Goal: Task Accomplishment & Management: Complete application form

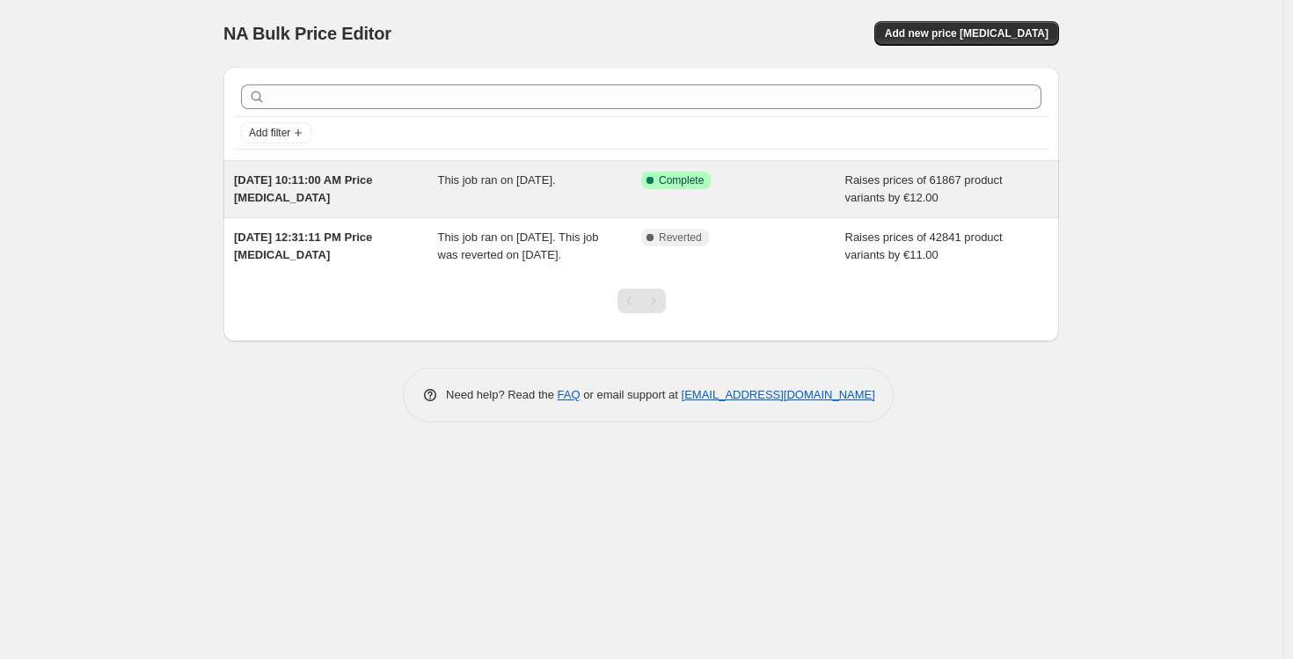
click at [351, 179] on span "[DATE] 10:11:00 AM Price [MEDICAL_DATA]" at bounding box center [303, 188] width 139 height 31
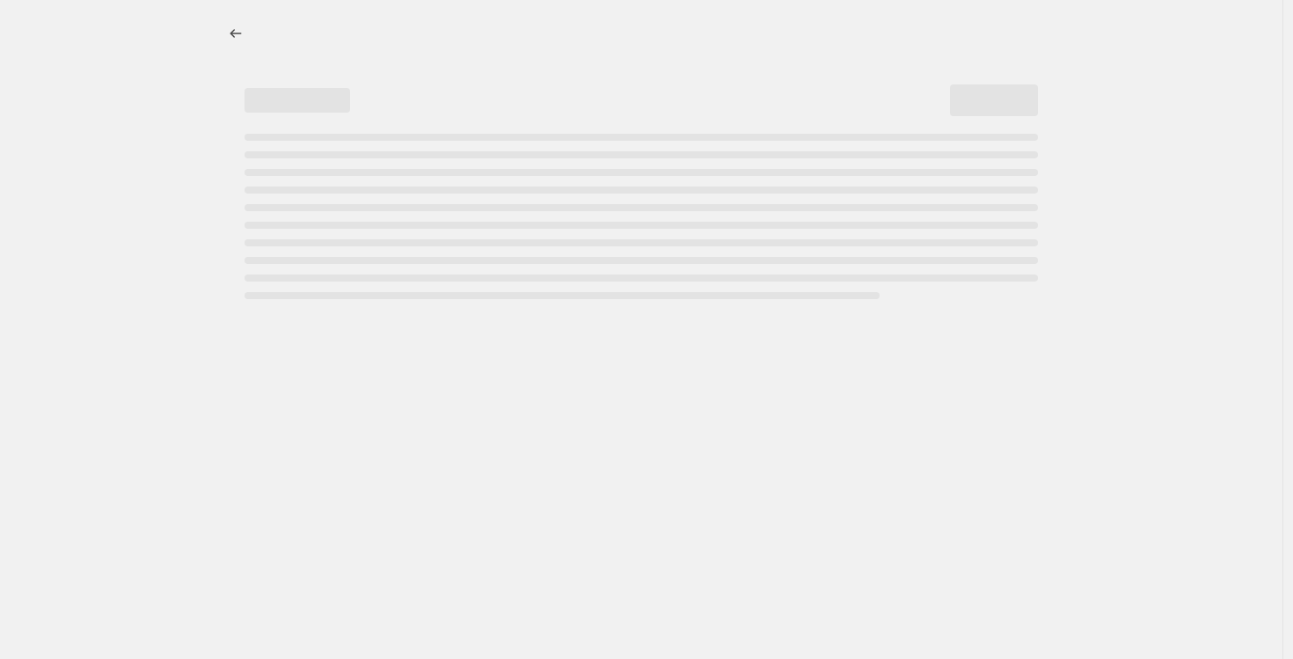
select select "by"
select select "no_change"
select select "tag"
select select "not_equal"
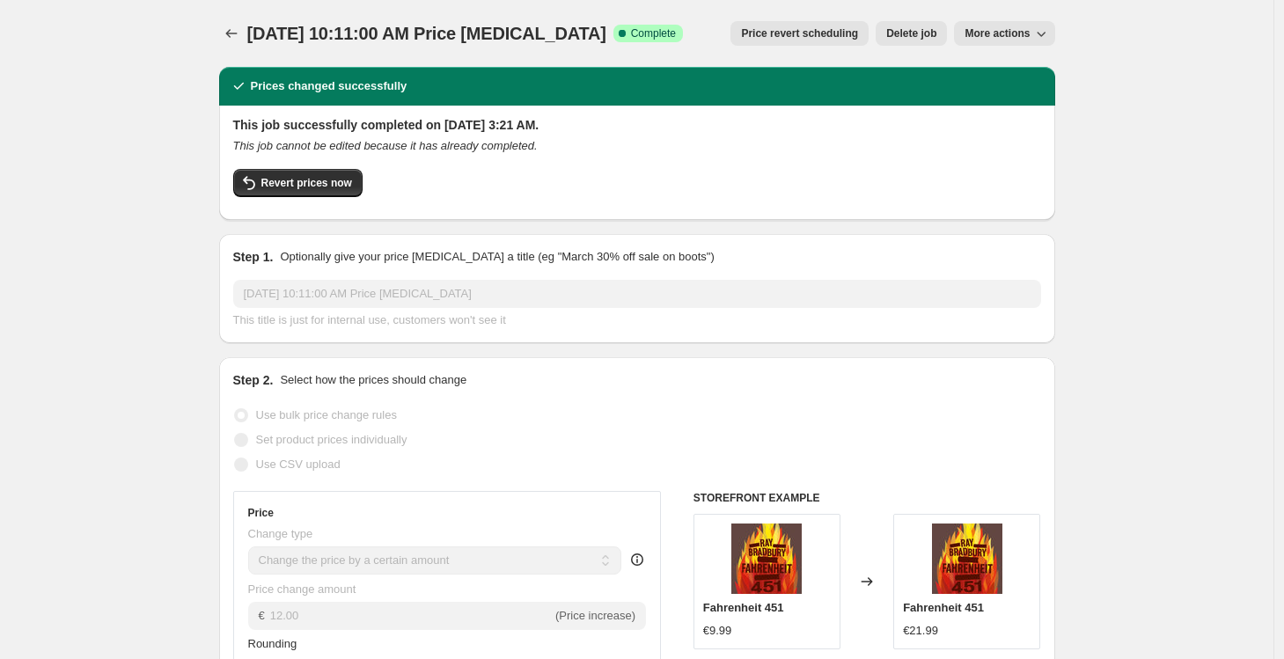
click at [1002, 29] on span "More actions" at bounding box center [996, 33] width 65 height 14
click at [1016, 69] on span "Copy to new job" at bounding box center [1009, 69] width 82 height 13
select select "by"
select select "no_change"
select select "tag"
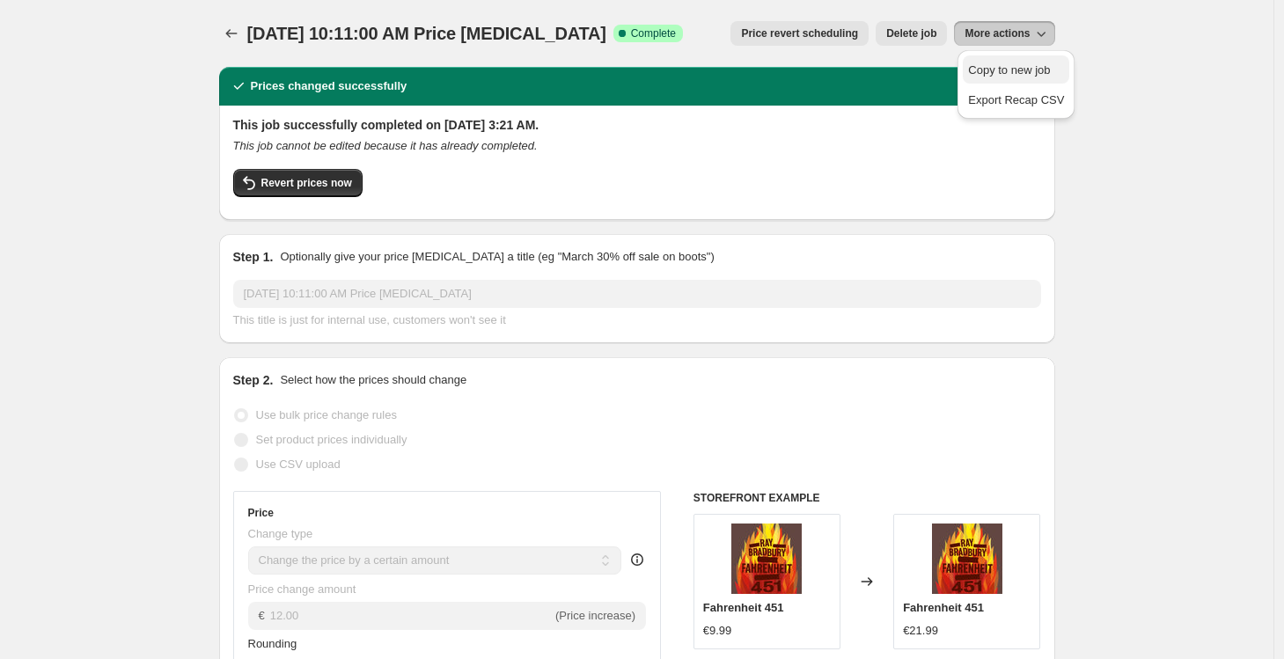
select select "tag"
select select "not_equal"
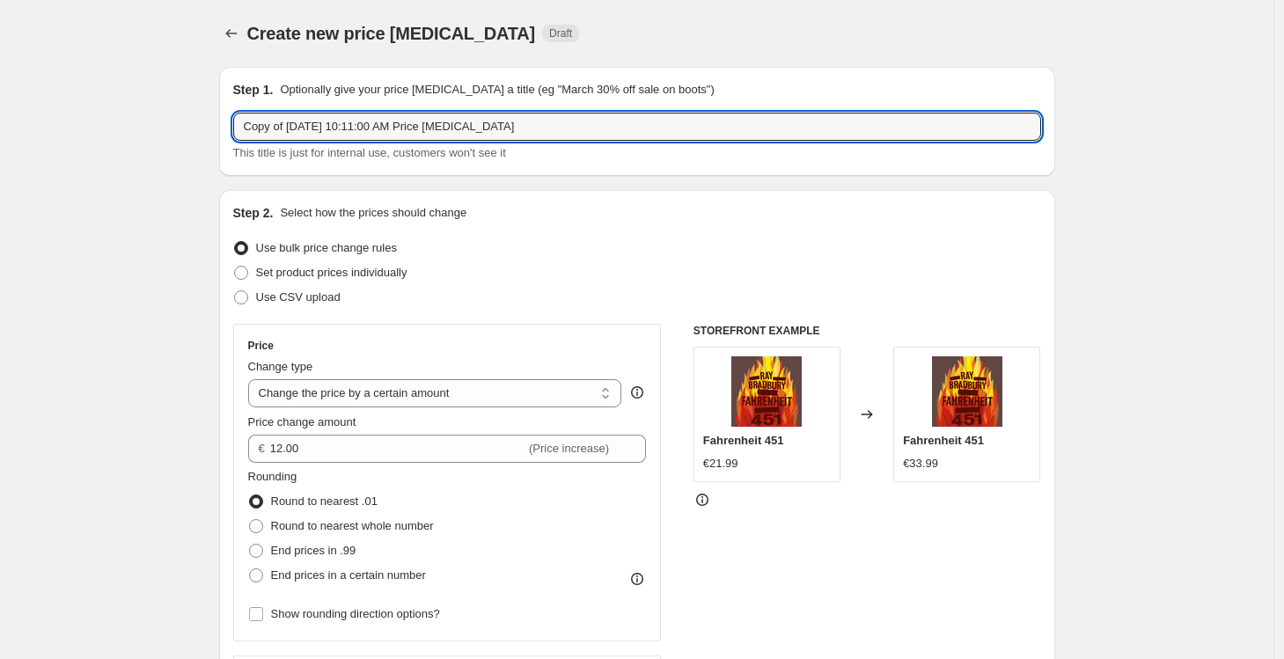
drag, startPoint x: 294, startPoint y: 127, endPoint x: 160, endPoint y: 135, distance: 134.0
click at [282, 128] on input "[DATE] 10:11:00 AM Price [MEDICAL_DATA]" at bounding box center [637, 127] width 808 height 28
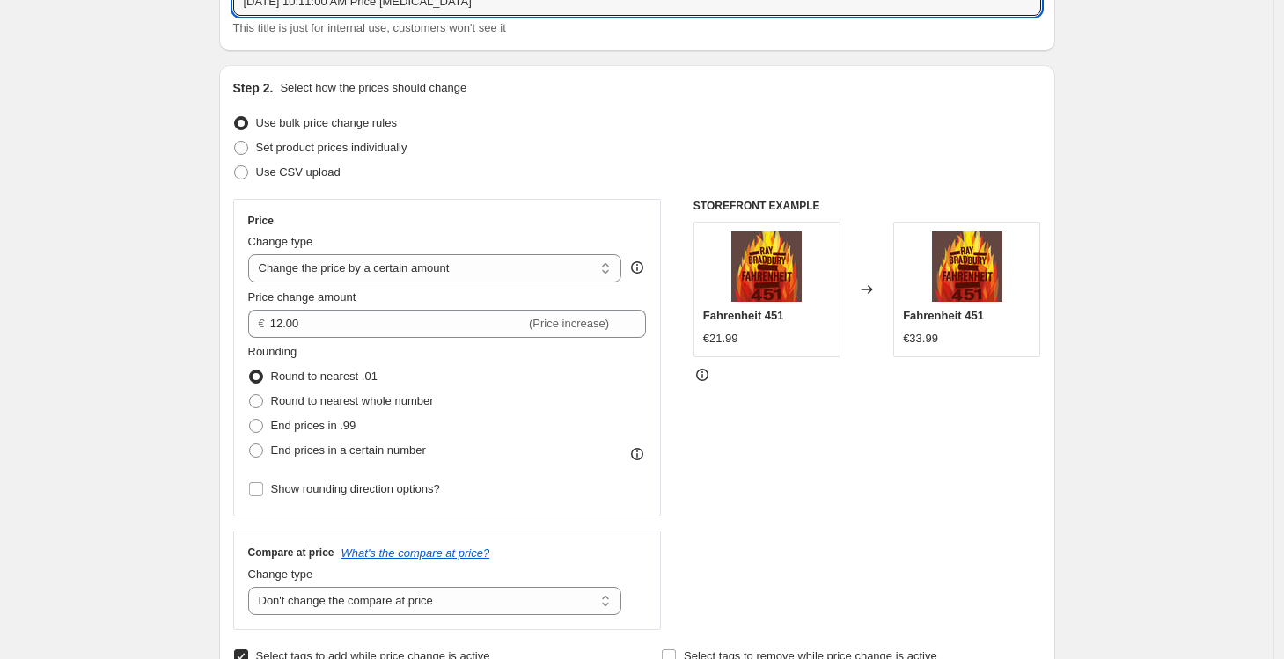
scroll to position [146, 0]
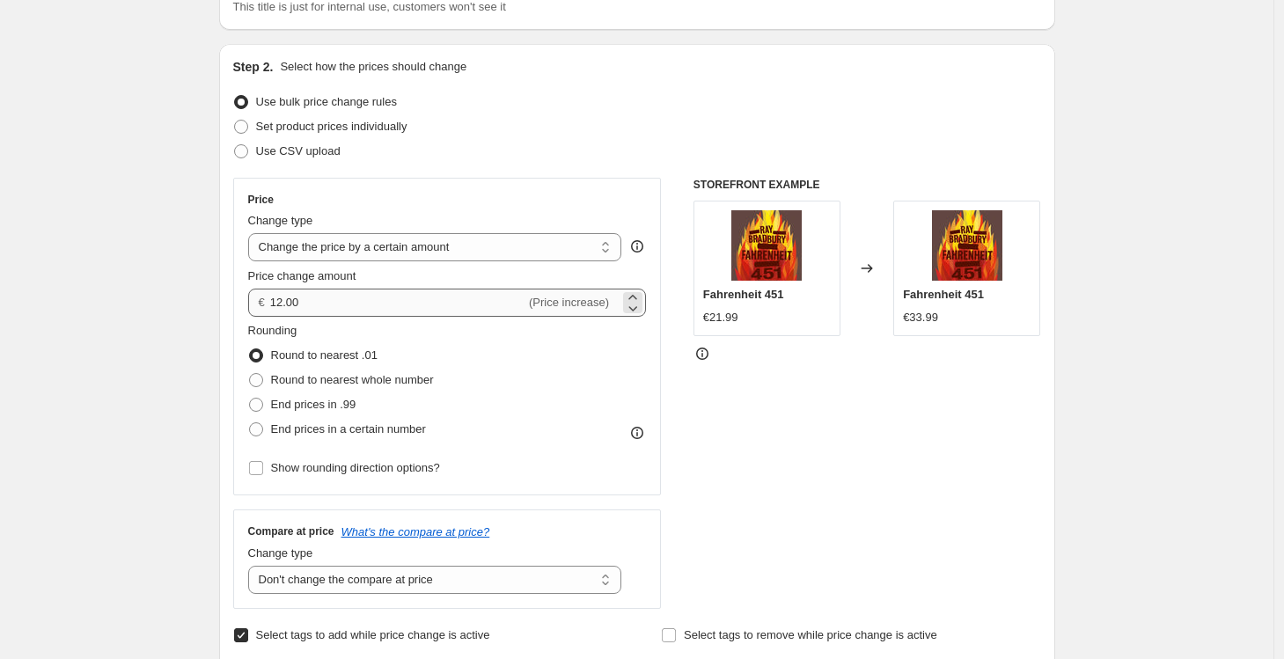
type input "[DATE] 10:11:00 AM Price [MEDICAL_DATA]"
click at [354, 307] on input "12.00" at bounding box center [397, 303] width 255 height 28
type input "2.00"
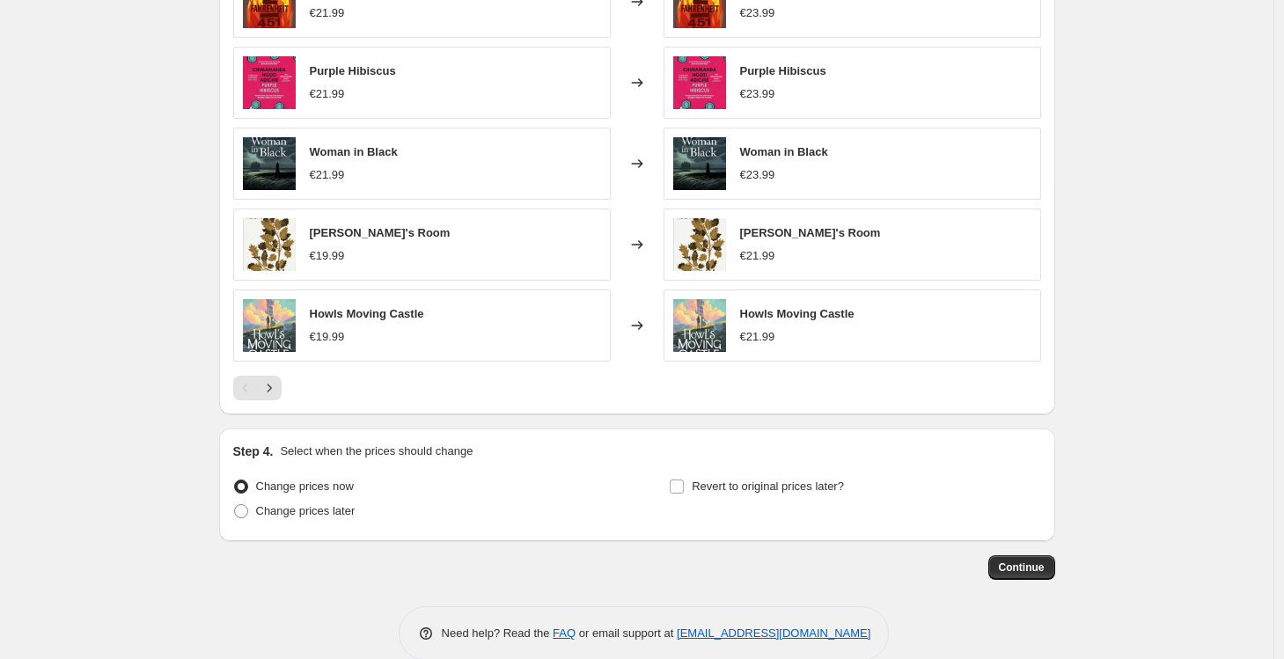
scroll to position [1435, 0]
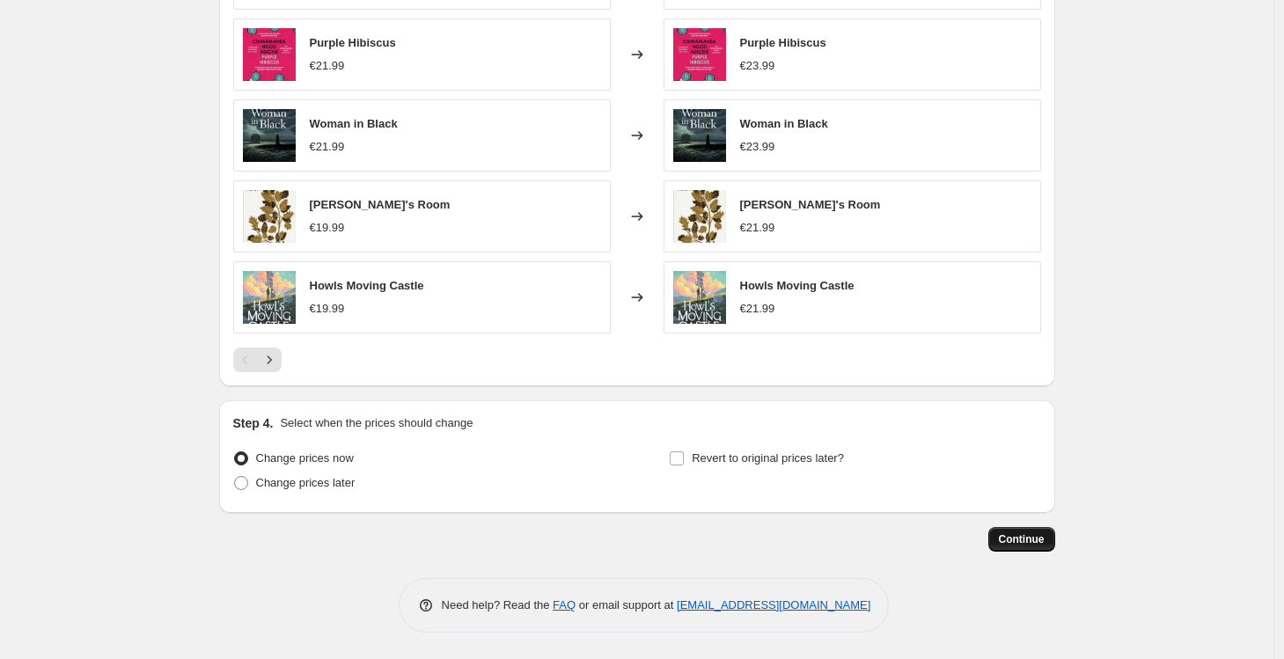
click at [1028, 538] on span "Continue" at bounding box center [1022, 539] width 46 height 14
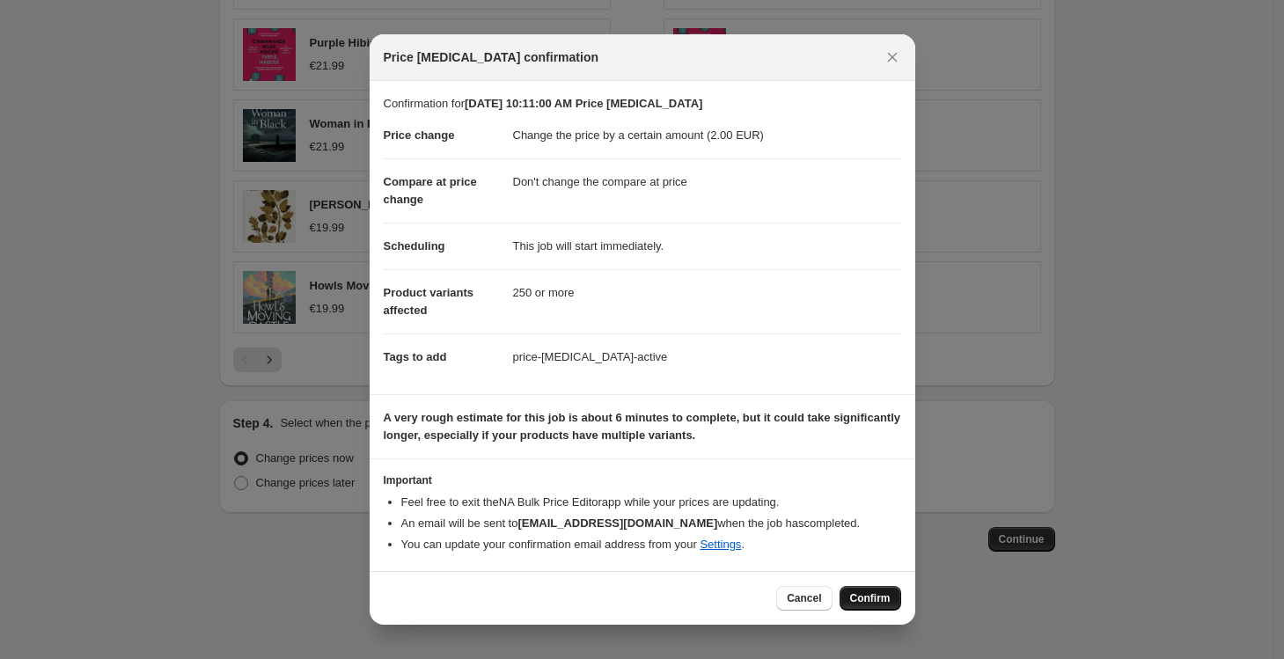
click at [875, 597] on span "Confirm" at bounding box center [870, 598] width 40 height 14
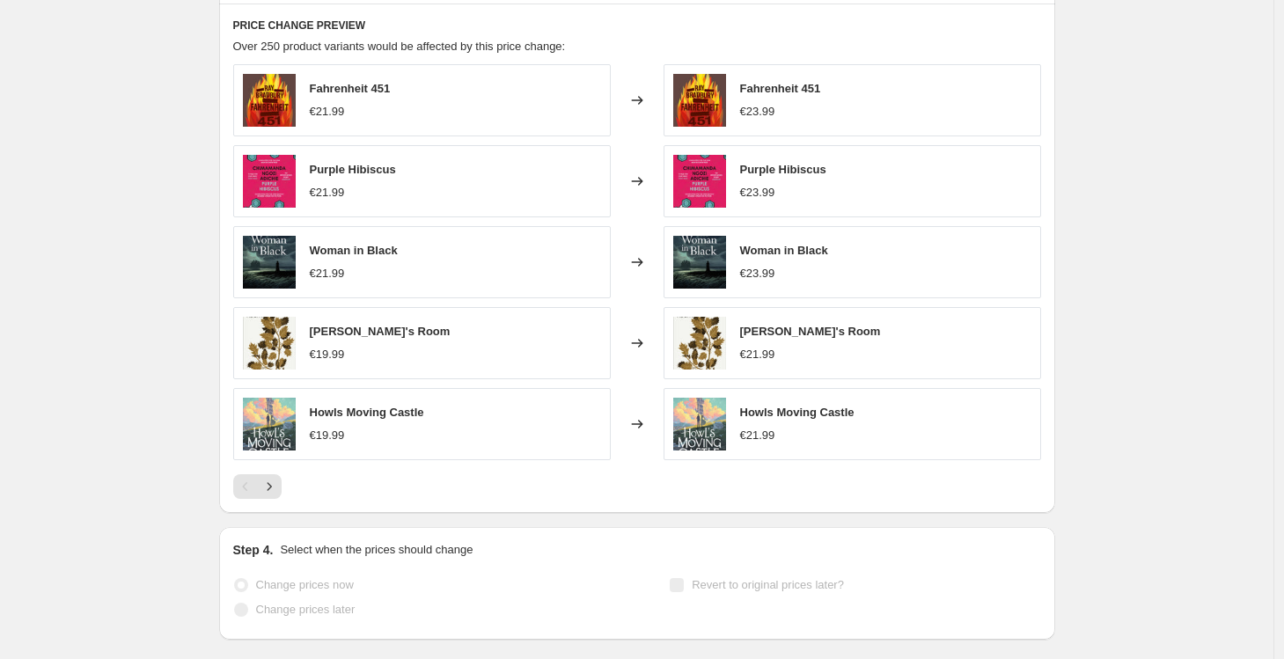
scroll to position [1481, 0]
